Goal: Find specific page/section: Find specific page/section

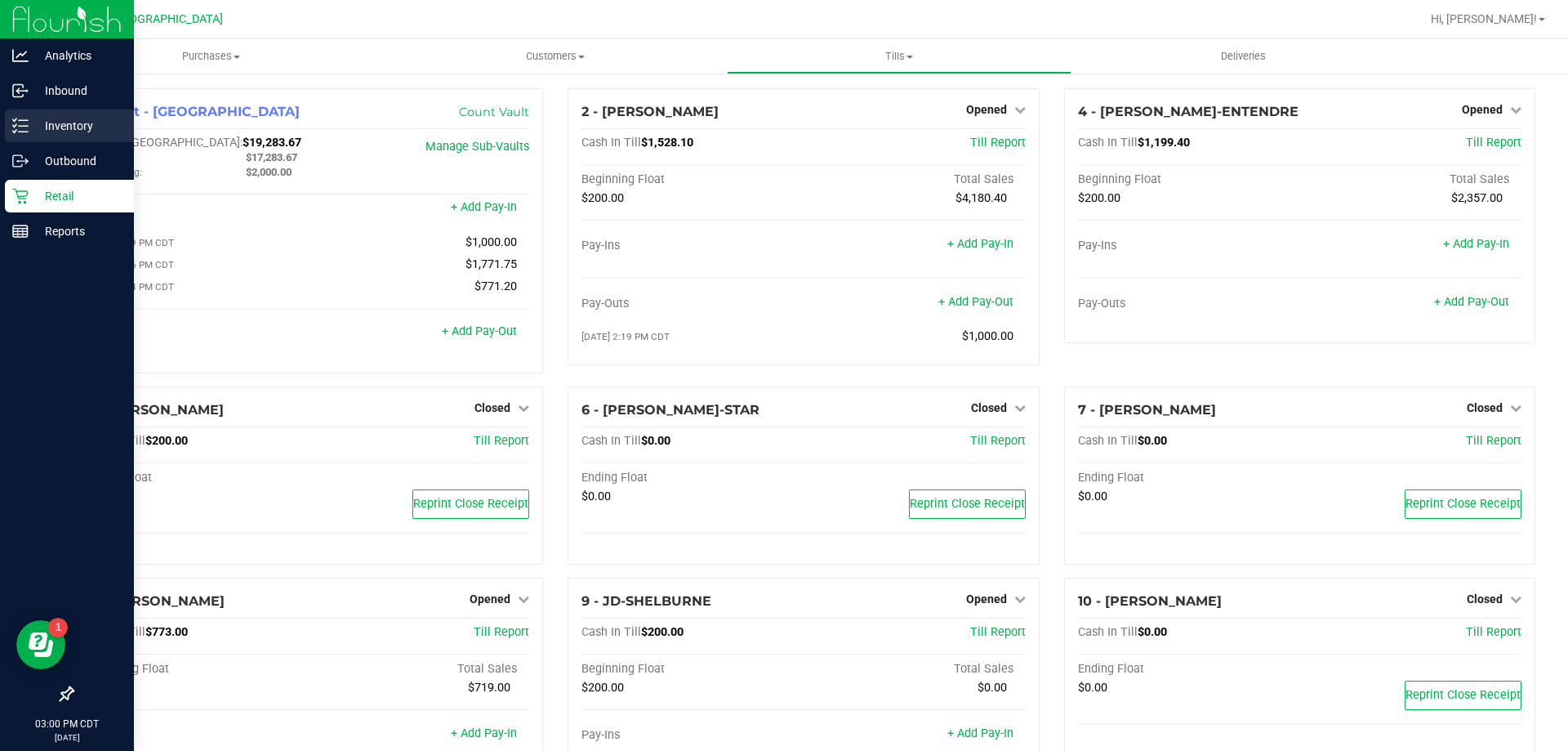
click at [86, 122] on p "Inventory" at bounding box center [78, 126] width 98 height 19
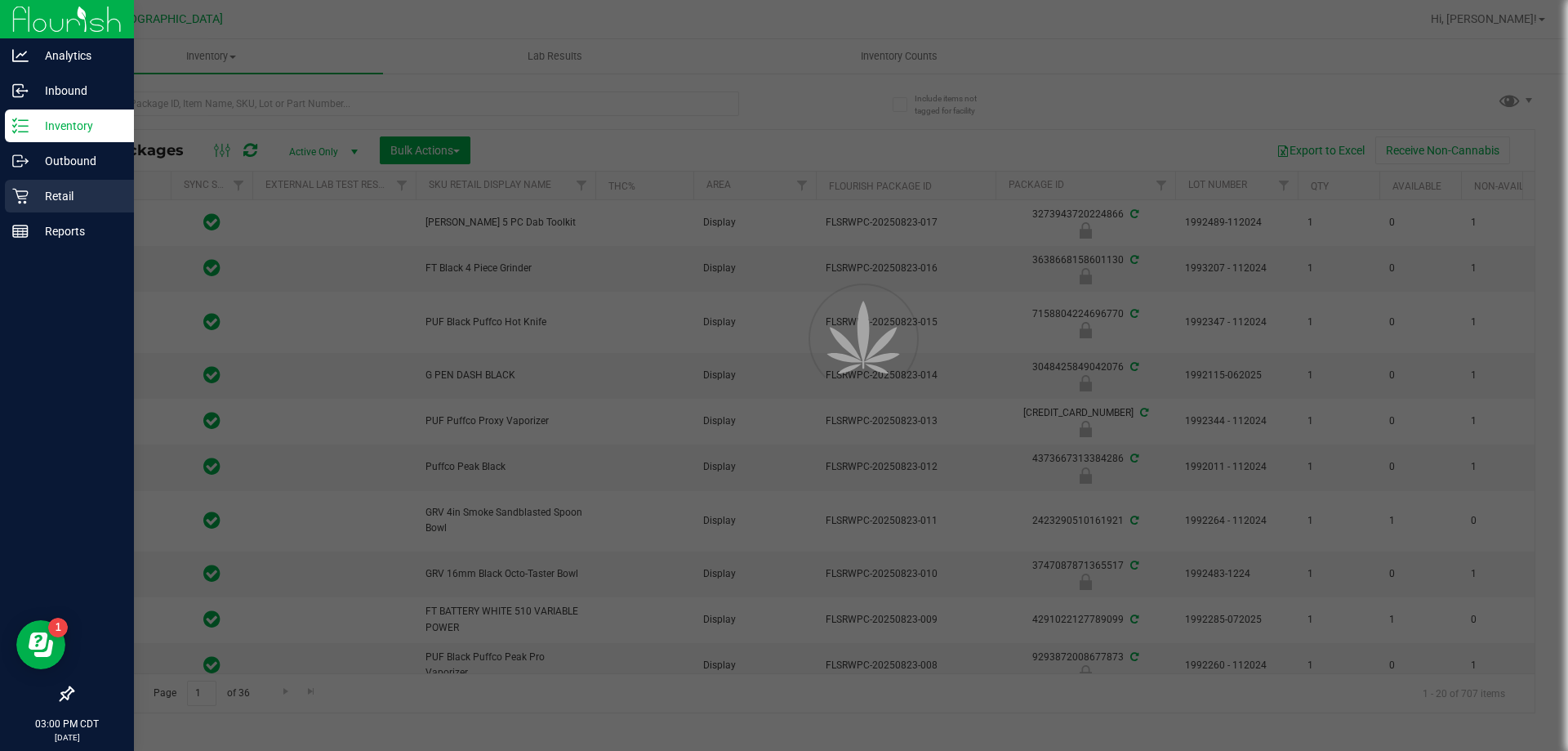
click at [90, 201] on p "Retail" at bounding box center [78, 196] width 98 height 19
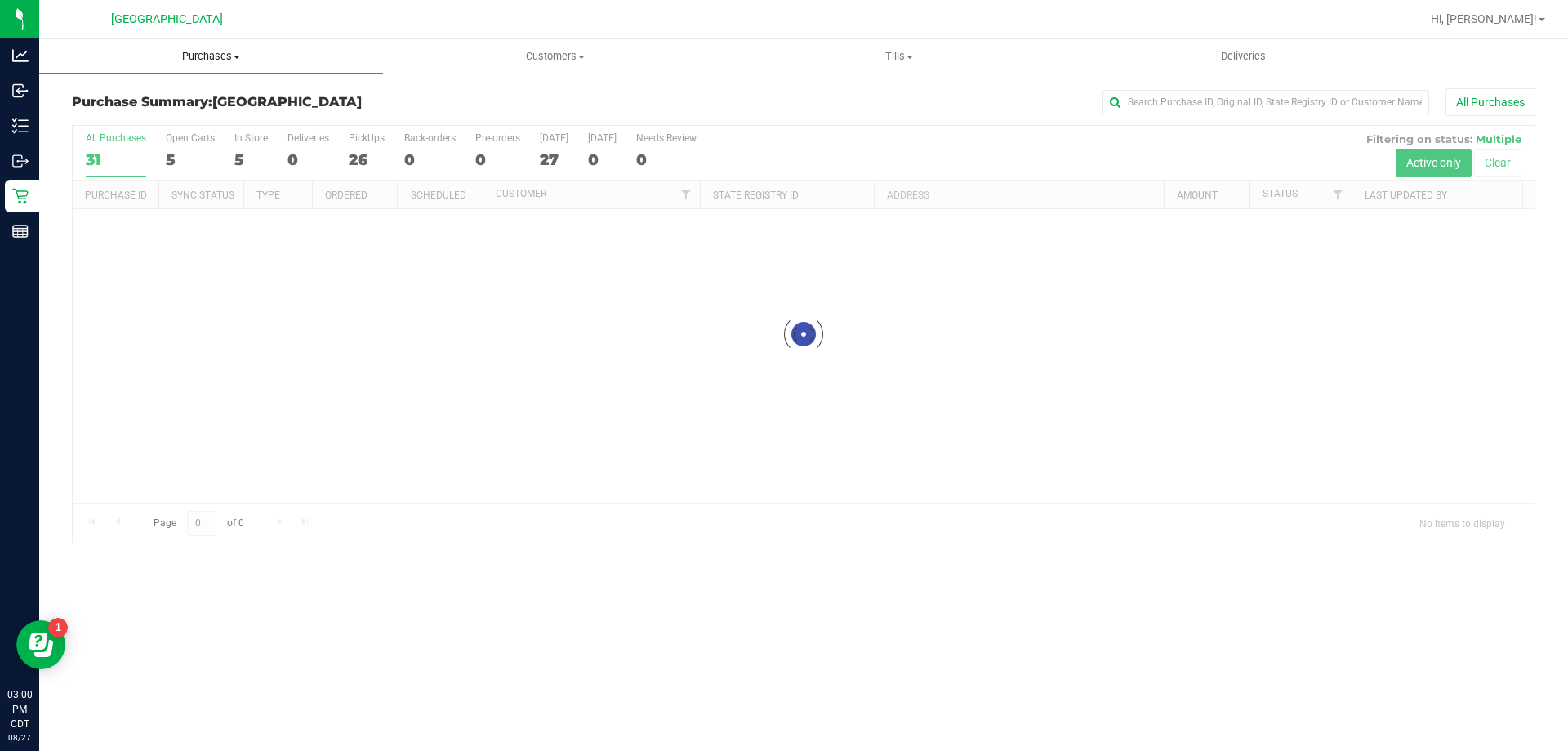
click at [220, 54] on span "Purchases" at bounding box center [211, 56] width 344 height 15
click at [203, 120] on li "Fulfillment" at bounding box center [211, 119] width 344 height 19
